Goal: Task Accomplishment & Management: Manage account settings

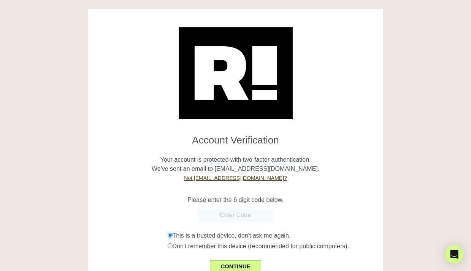
paste input "594197"
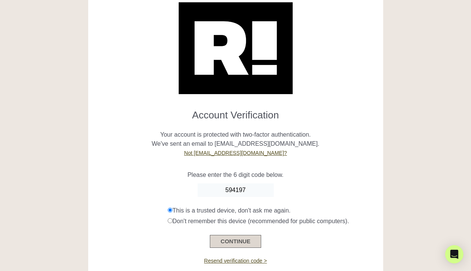
type input "594197"
click at [226, 242] on button "CONTINUE" at bounding box center [235, 241] width 51 height 13
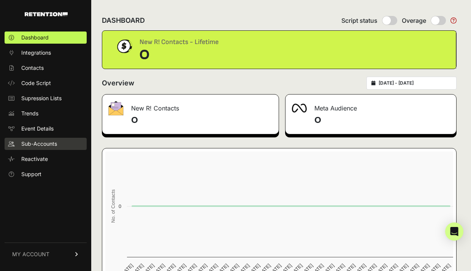
click at [35, 145] on span "Sub-Accounts" at bounding box center [39, 144] width 36 height 8
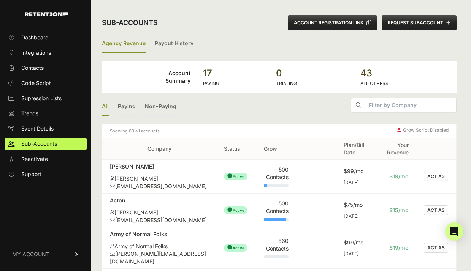
scroll to position [166, 0]
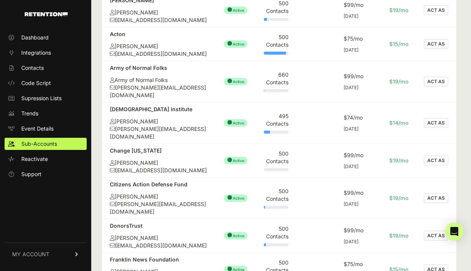
click at [439, 156] on button "ACT AS" at bounding box center [436, 161] width 24 height 10
